Goal: Information Seeking & Learning: Learn about a topic

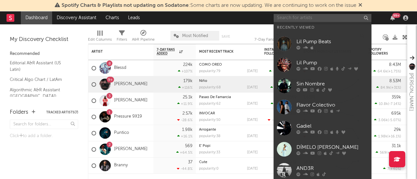
click at [333, 17] on input "text" at bounding box center [322, 18] width 98 height 8
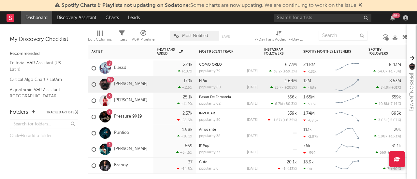
click at [225, 84] on div "Niño popularity: 68 [DATE]" at bounding box center [228, 84] width 59 height 16
click at [131, 83] on div "9+ Milo j" at bounding box center [120, 84] width 65 height 16
click at [117, 84] on link "[PERSON_NAME]" at bounding box center [131, 85] width 34 height 6
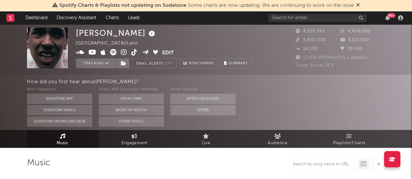
select select "6m"
click at [87, 33] on div "[PERSON_NAME]" at bounding box center [116, 33] width 81 height 11
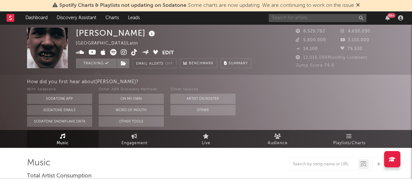
click at [277, 20] on input "text" at bounding box center [317, 18] width 98 height 8
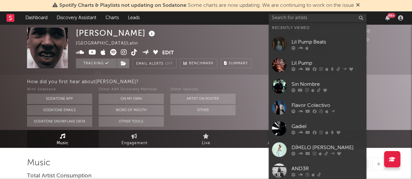
click at [302, 101] on link "Flavor Colectivo" at bounding box center [317, 107] width 98 height 21
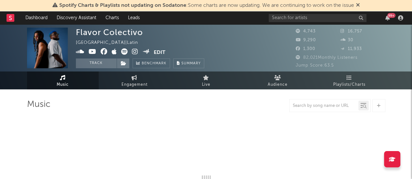
select select "1w"
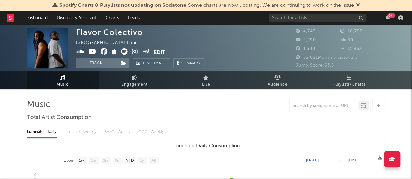
click at [326, 22] on div "99 +" at bounding box center [336, 17] width 137 height 13
click at [323, 17] on input "text" at bounding box center [317, 18] width 98 height 8
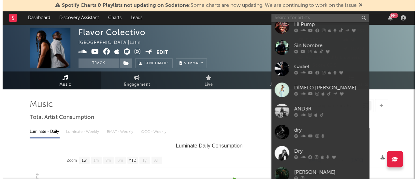
scroll to position [61, 0]
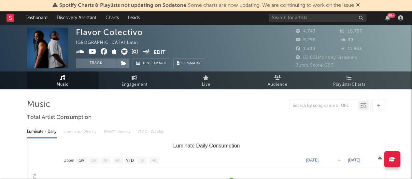
click at [107, 20] on link "Charts" at bounding box center [112, 17] width 22 height 13
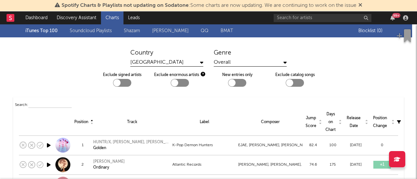
scroll to position [2, 0]
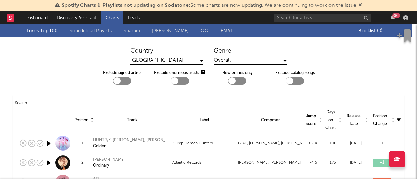
click at [239, 60] on div "Overall" at bounding box center [249, 61] width 73 height 8
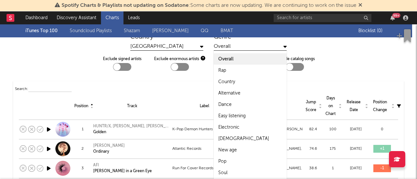
scroll to position [24, 0]
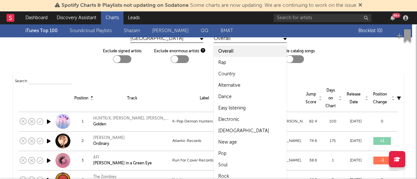
click at [241, 128] on div "Latino" at bounding box center [249, 130] width 73 height 11
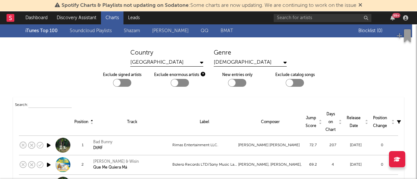
click at [254, 62] on div "Latino" at bounding box center [249, 63] width 73 height 8
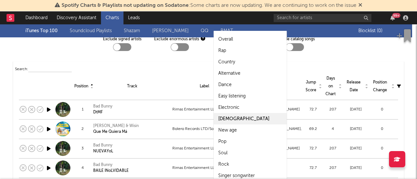
scroll to position [34, 0]
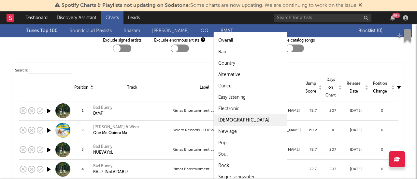
click at [161, 78] on th "Track" at bounding box center [131, 88] width 79 height 27
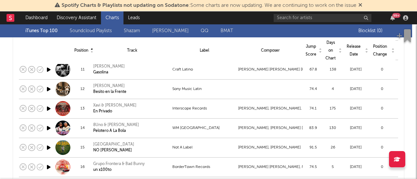
scroll to position [271, 0]
click at [201, 49] on div "Label" at bounding box center [204, 51] width 62 height 8
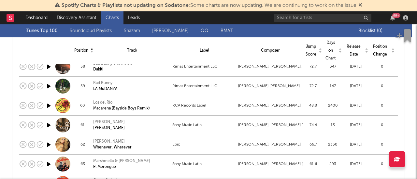
scroll to position [1192, 0]
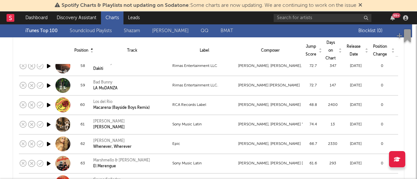
click at [105, 92] on td "Bad Bunny LA MuDANZA" at bounding box center [131, 86] width 79 height 20
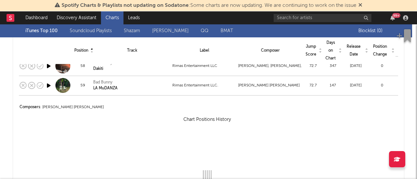
select select "View all"
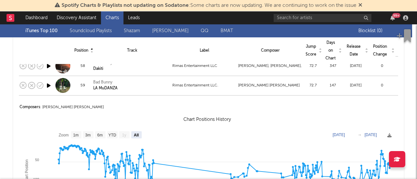
click at [103, 90] on div "LA MuDANZA" at bounding box center [105, 89] width 24 height 6
click at [300, 88] on td "[PERSON_NAME] [PERSON_NAME]" at bounding box center [270, 86] width 66 height 20
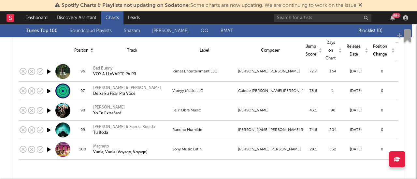
scroll to position [1928, 0]
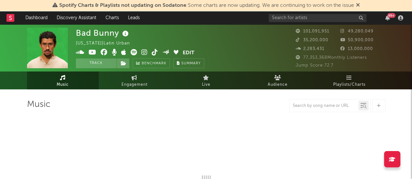
select select "6m"
